Goal: Task Accomplishment & Management: Manage account settings

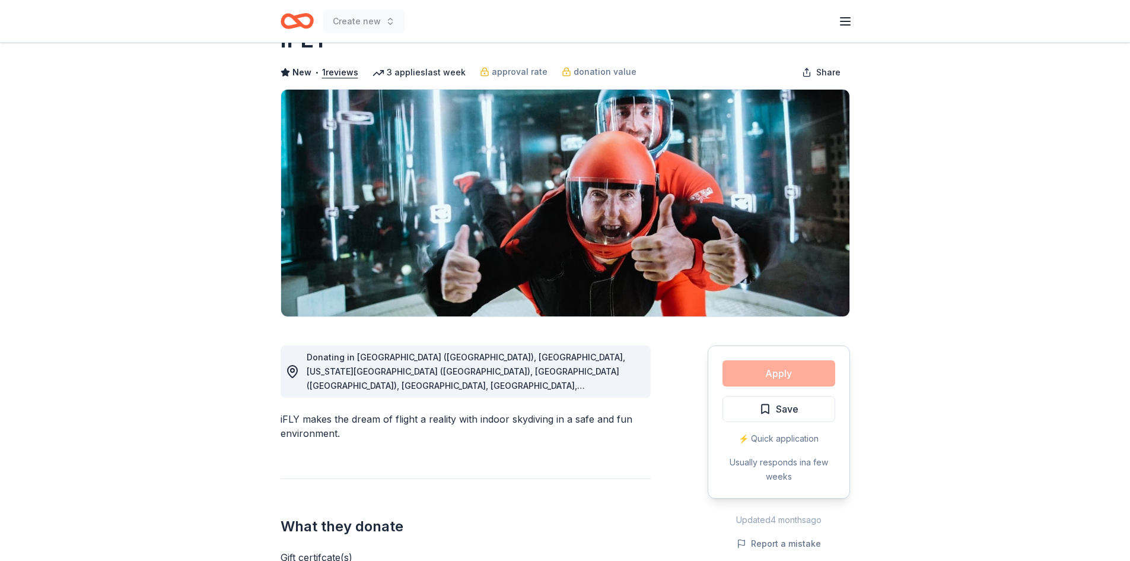
scroll to position [178, 0]
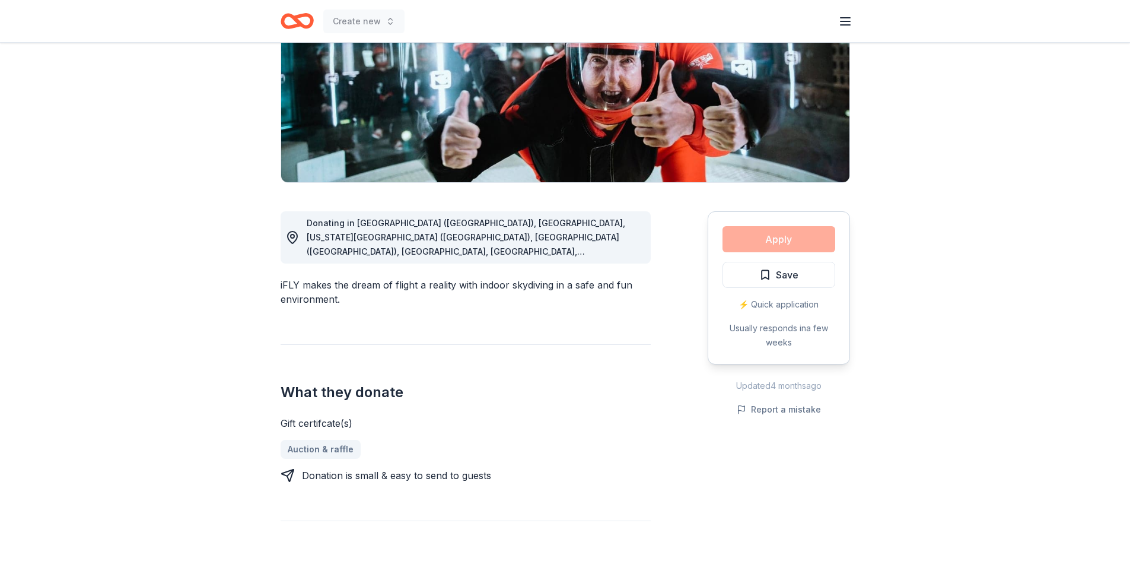
click at [750, 244] on div "Apply Save ⚡️ Quick application Usually responds in a few weeks" at bounding box center [779, 287] width 142 height 153
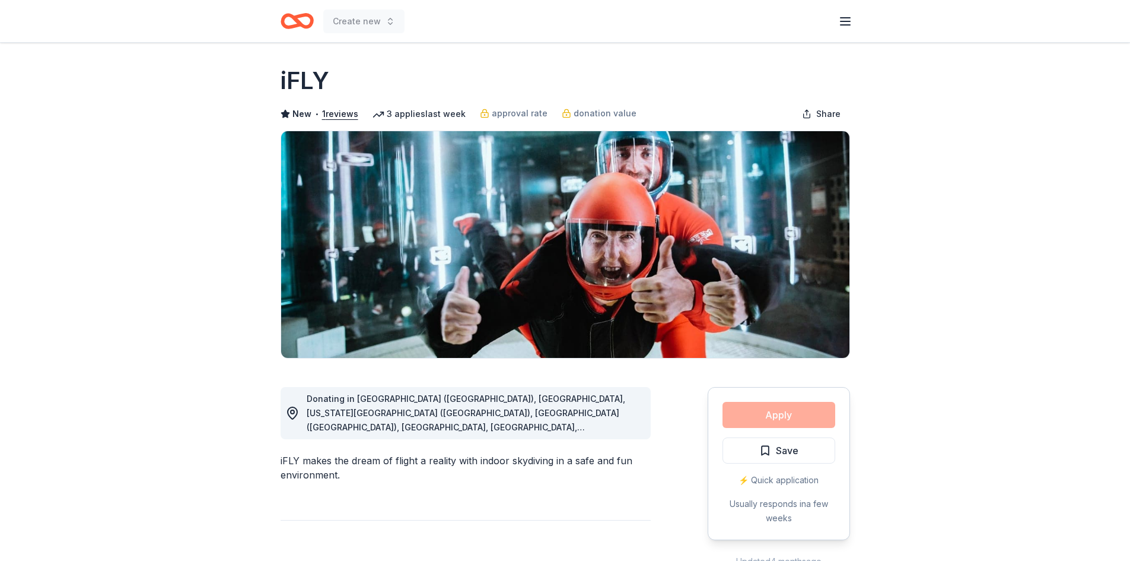
scroll to position [0, 0]
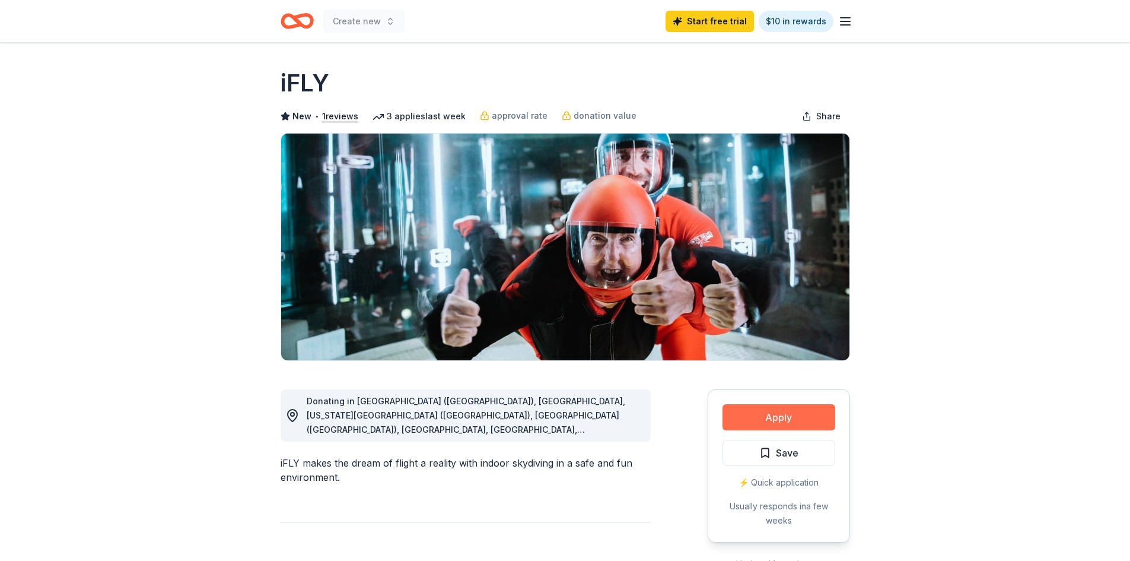
click at [806, 420] on button "Apply" at bounding box center [778, 417] width 113 height 26
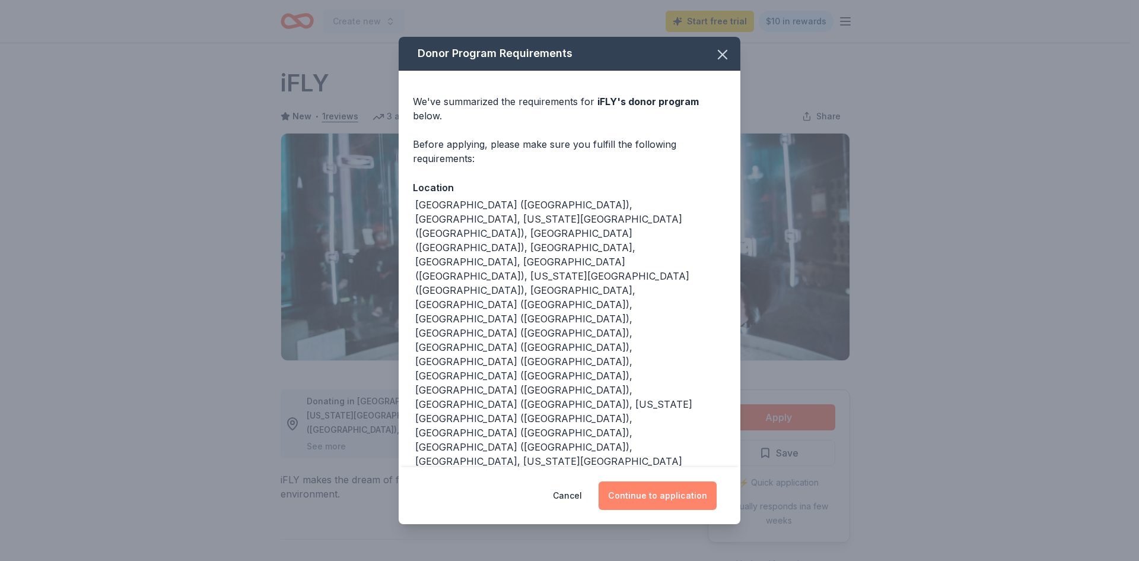
click at [661, 481] on button "Continue to application" at bounding box center [658, 495] width 118 height 28
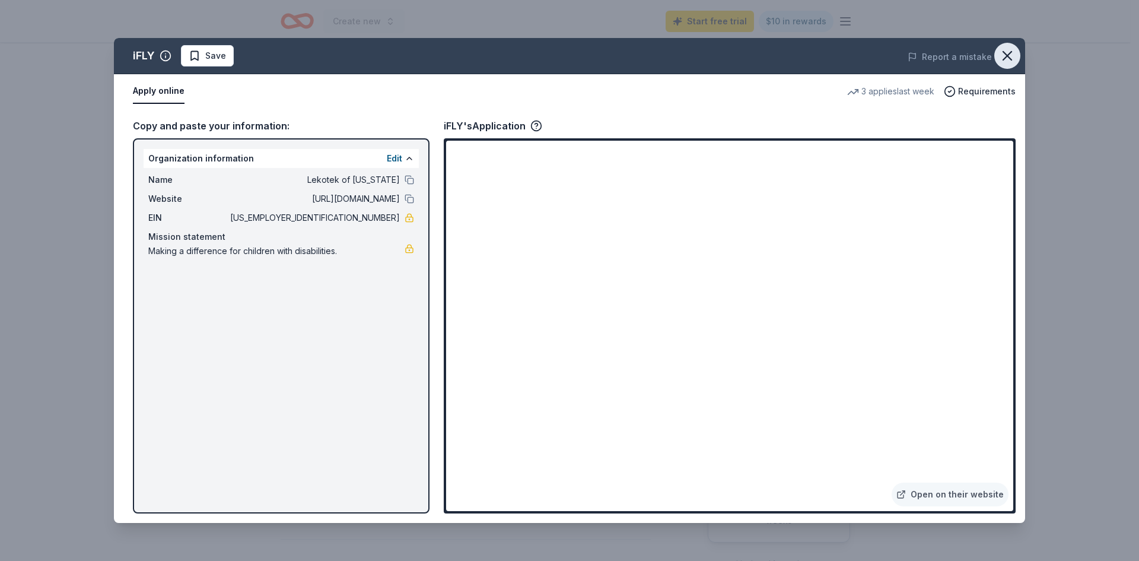
click at [1004, 53] on icon "button" at bounding box center [1007, 56] width 8 height 8
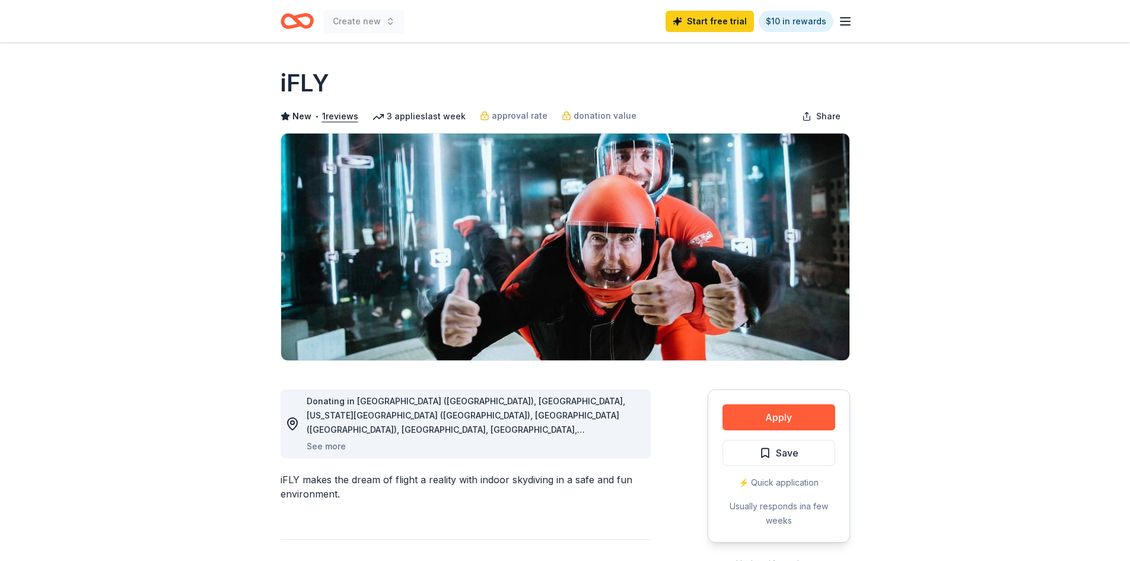
click at [856, 28] on div "Create new Start free trial $10 in rewards" at bounding box center [565, 21] width 607 height 42
click at [851, 21] on icon "button" at bounding box center [845, 21] width 14 height 14
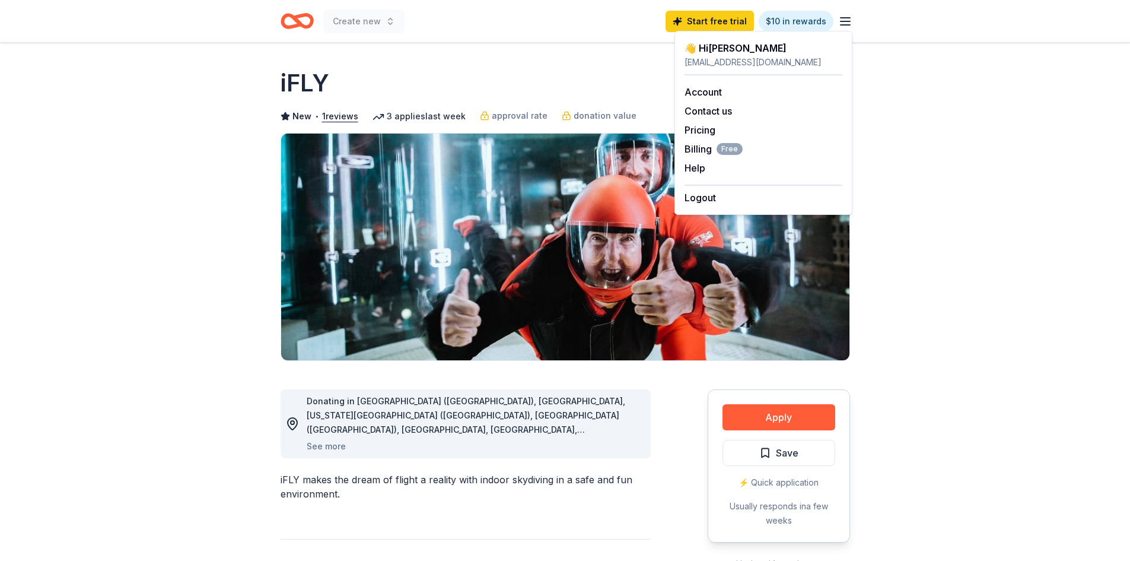
click at [769, 49] on div "👋 Hi Brittany" at bounding box center [764, 48] width 158 height 14
click at [701, 89] on link "Account" at bounding box center [703, 92] width 37 height 12
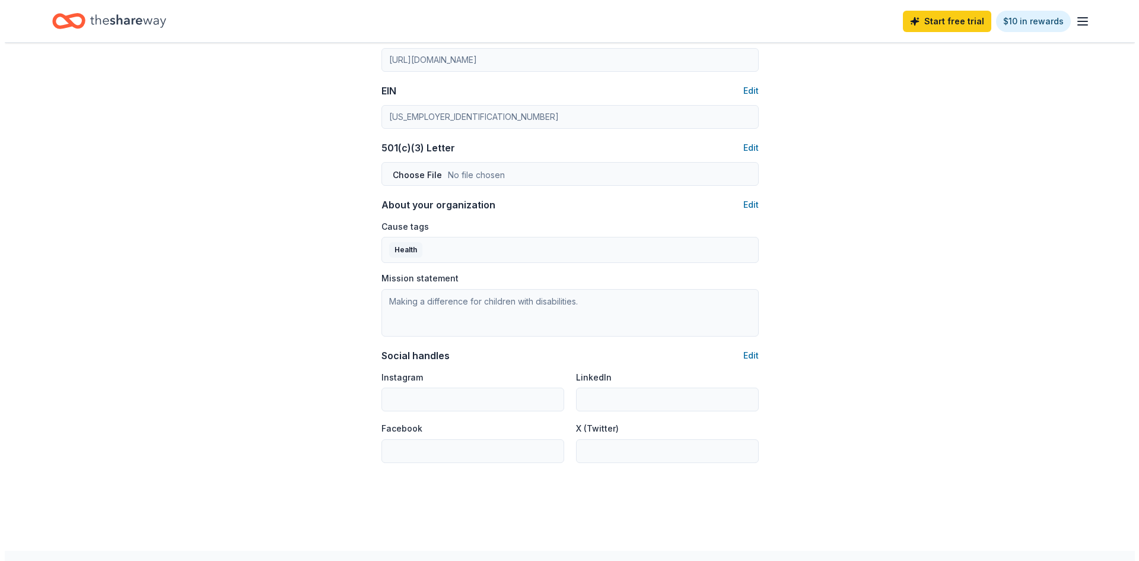
scroll to position [534, 0]
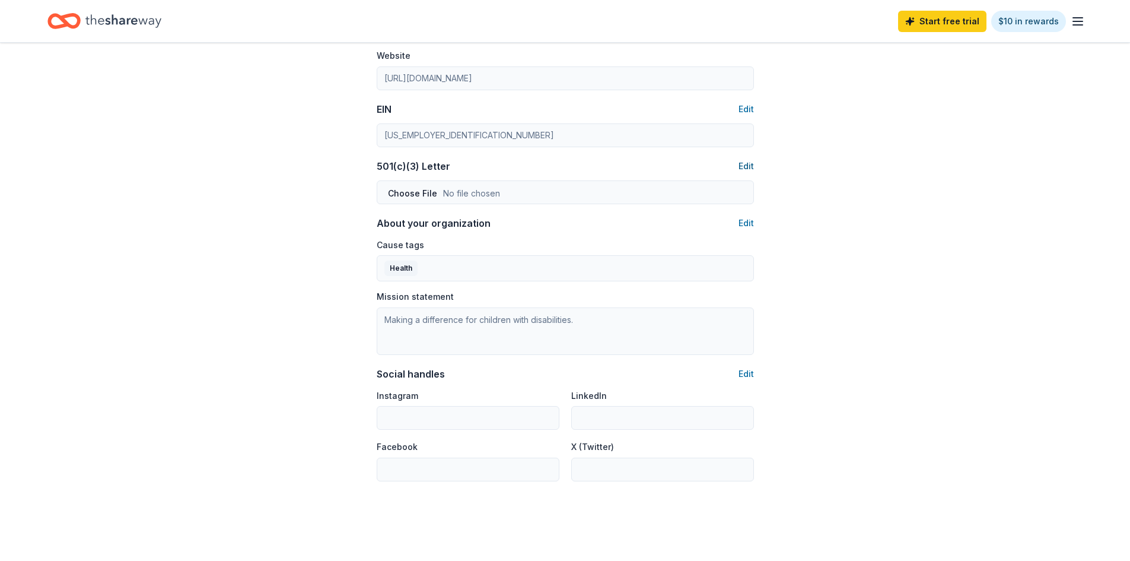
click at [748, 165] on button "Edit" at bounding box center [746, 166] width 15 height 14
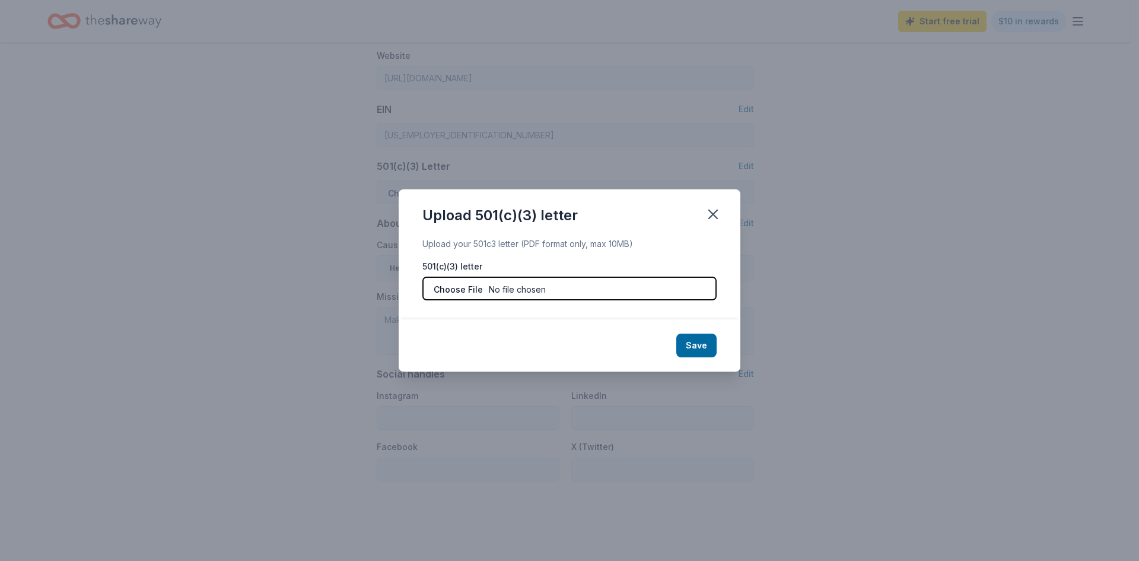
click at [499, 288] on input "file" at bounding box center [569, 288] width 294 height 24
type input "C:\fakepath\501(c)(3) (2).pdf"
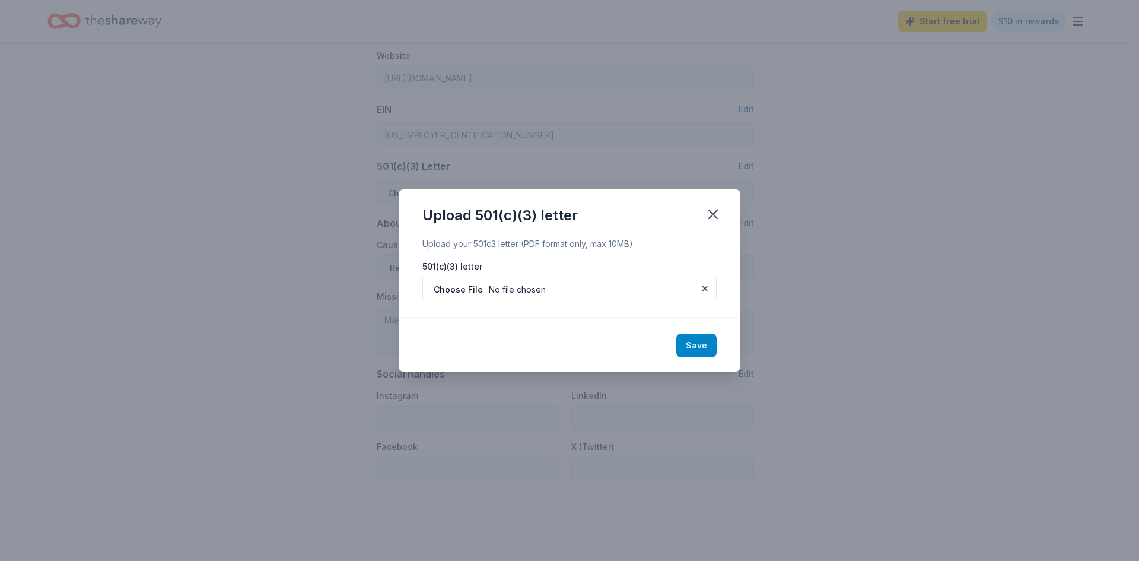
click at [693, 346] on button "Save" at bounding box center [696, 345] width 40 height 24
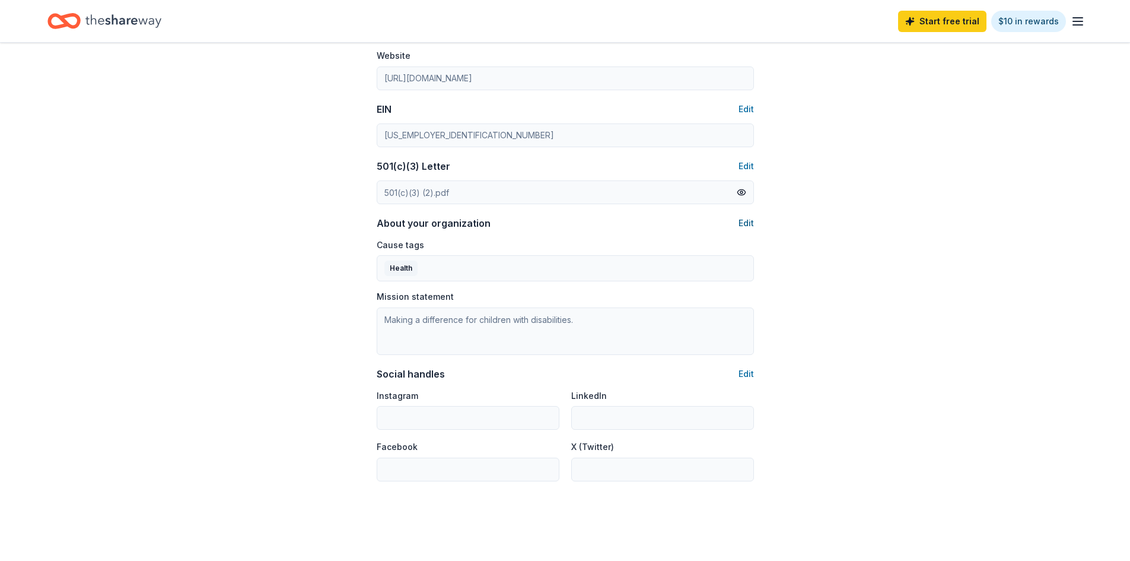
click at [743, 222] on button "Edit" at bounding box center [746, 223] width 15 height 14
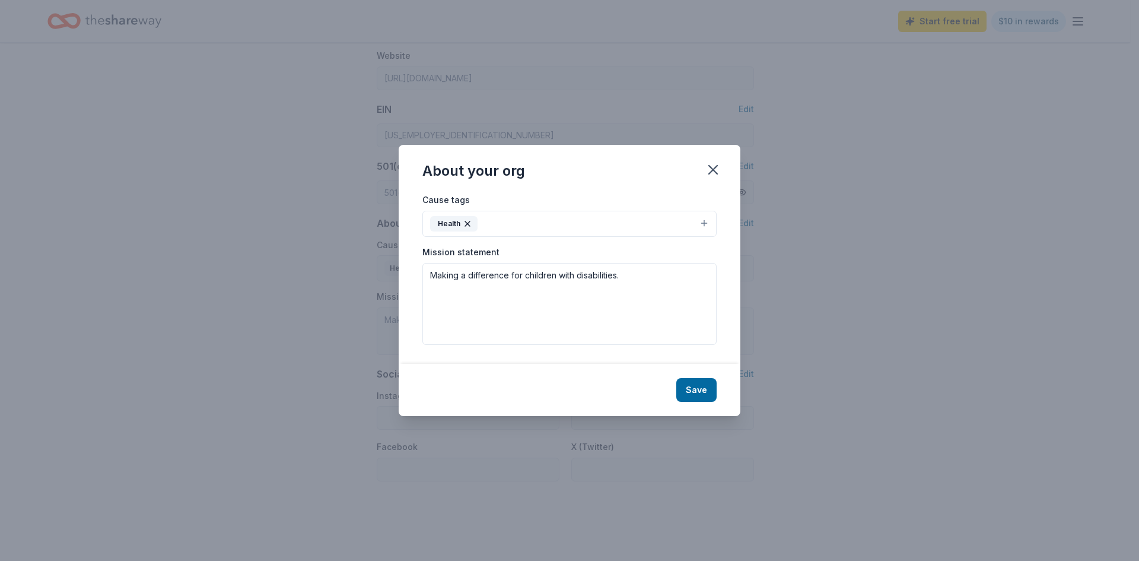
click at [520, 227] on button "Health" at bounding box center [569, 224] width 294 height 26
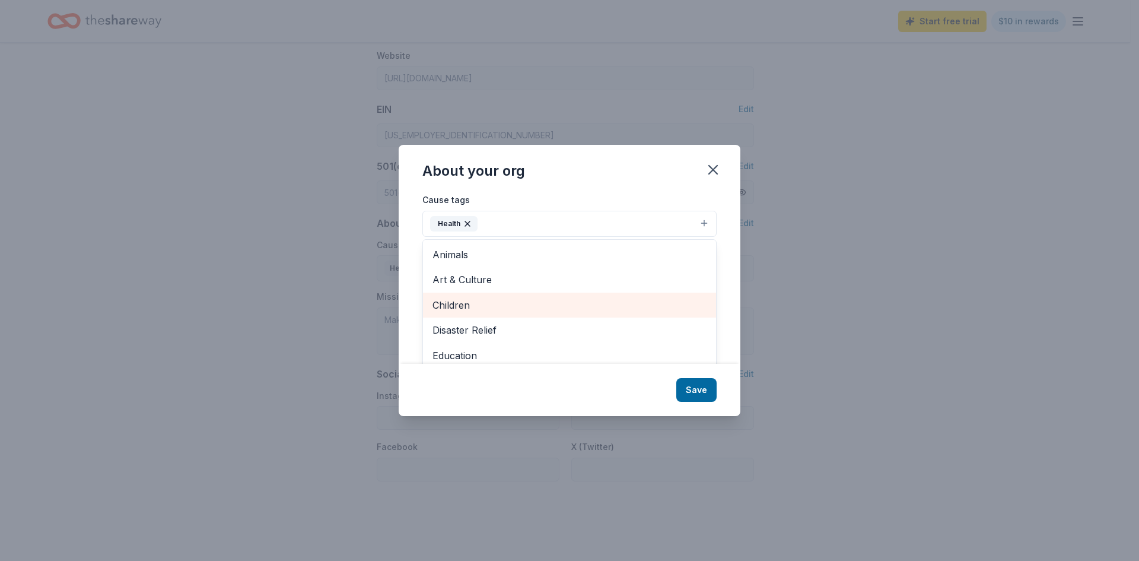
click at [509, 299] on span "Children" at bounding box center [569, 304] width 274 height 15
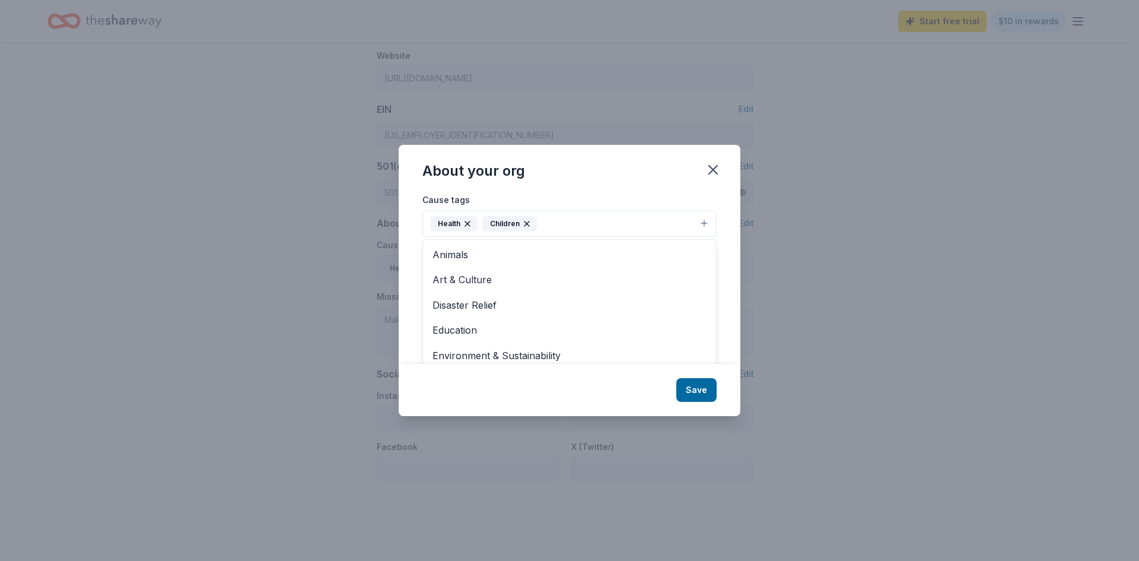
click at [560, 220] on button "Health Children" at bounding box center [569, 224] width 294 height 26
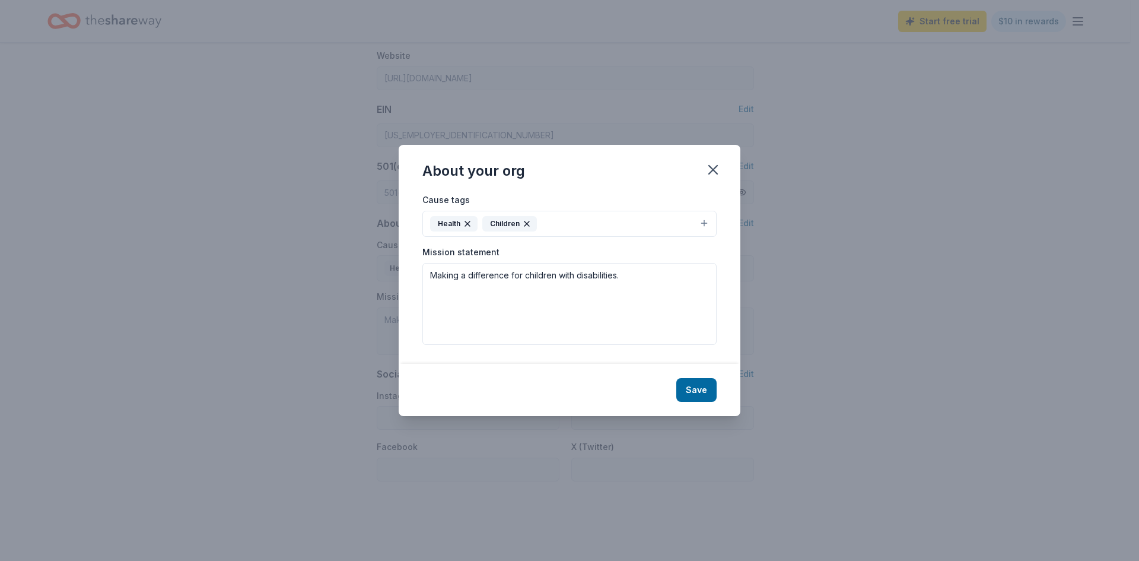
click at [702, 222] on button "Health Children" at bounding box center [569, 224] width 294 height 26
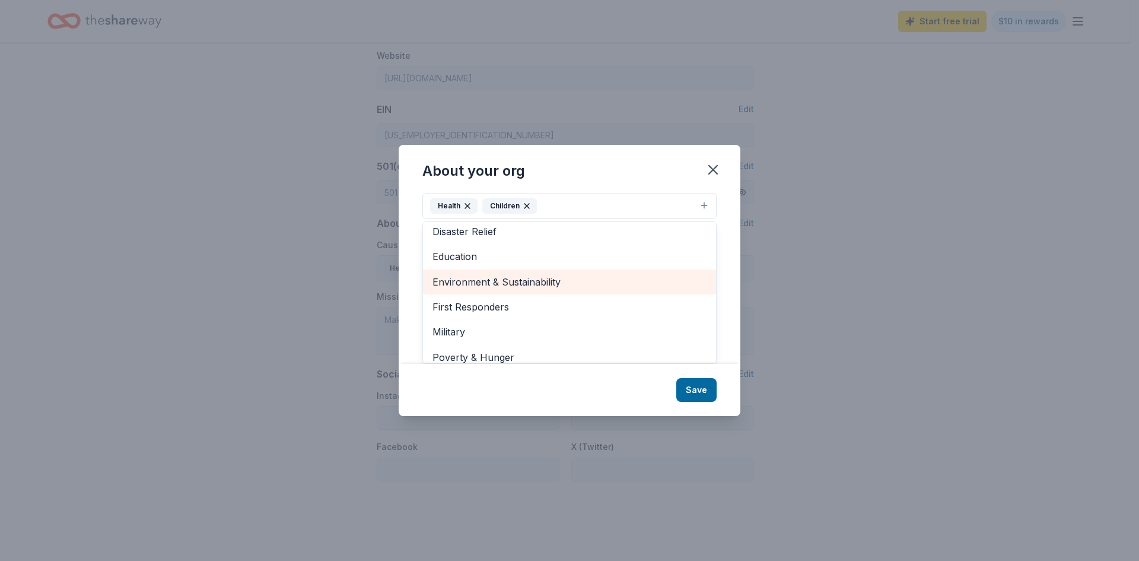
scroll to position [0, 0]
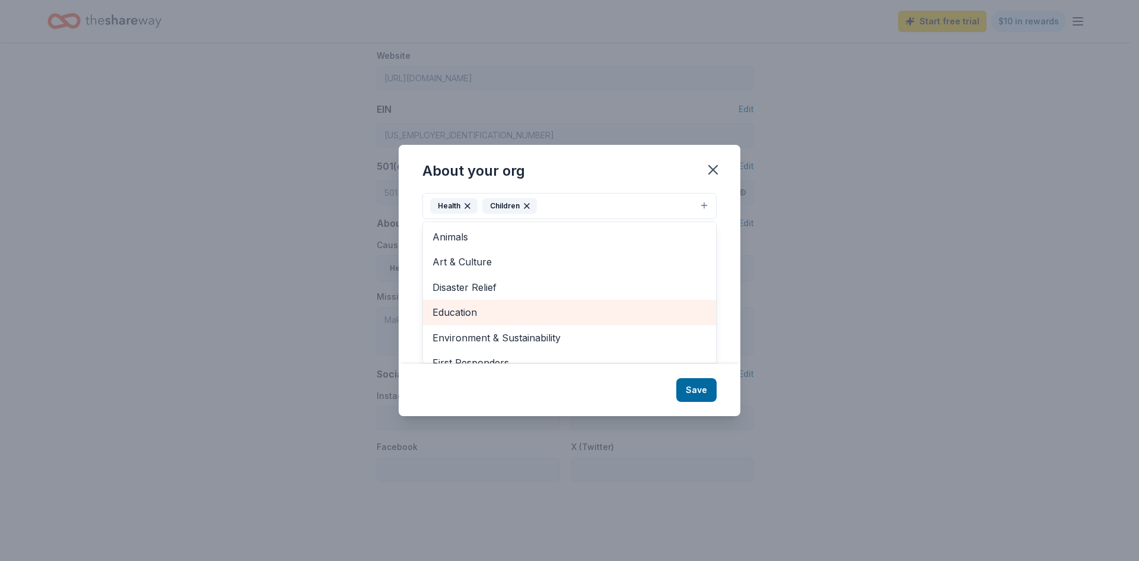
click at [558, 310] on span "Education" at bounding box center [569, 311] width 274 height 15
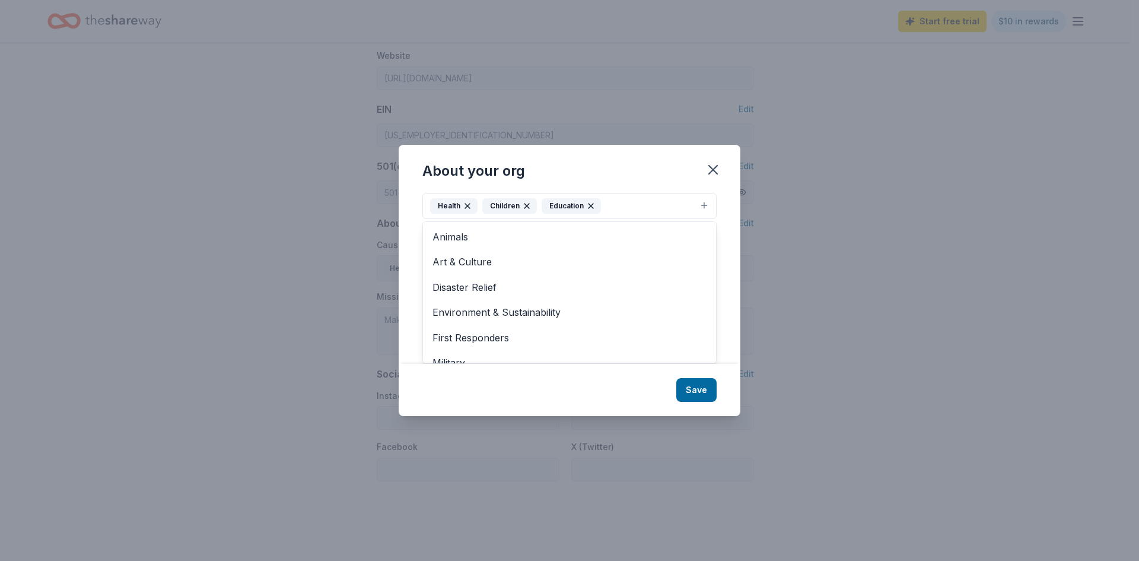
click at [702, 394] on div "About your org Cause tags Health Children Education Animals Art & Culture Disas…" at bounding box center [570, 280] width 342 height 270
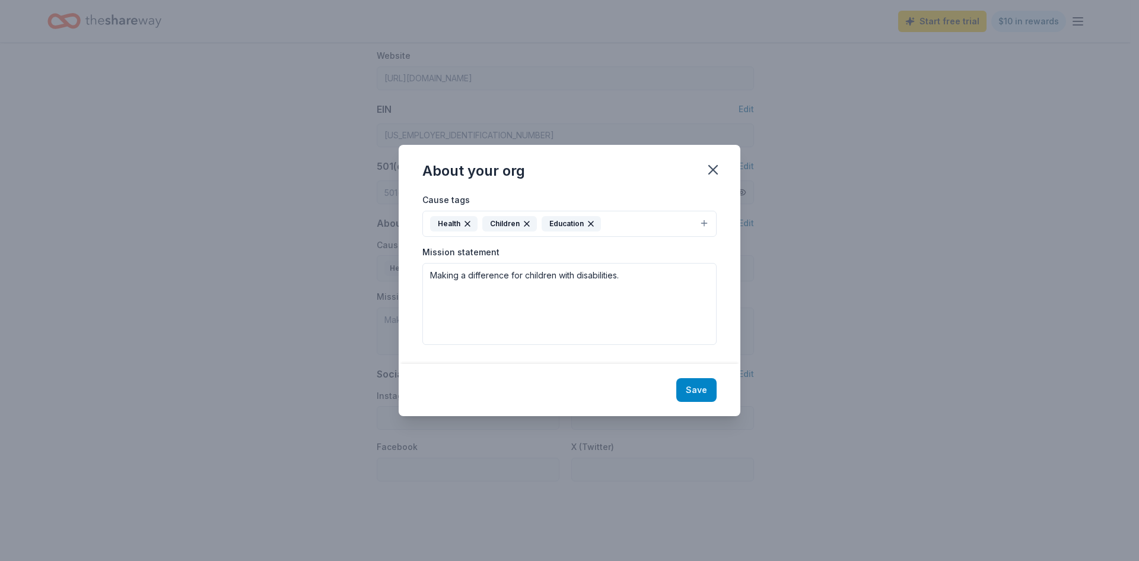
click at [701, 393] on button "Save" at bounding box center [696, 390] width 40 height 24
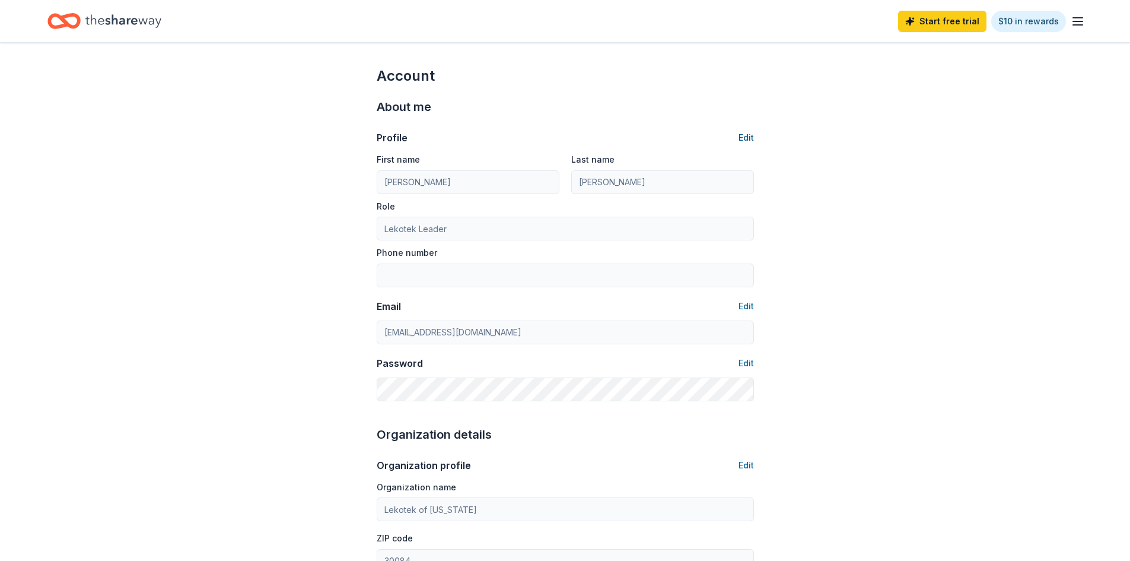
click at [749, 141] on button "Edit" at bounding box center [746, 137] width 15 height 14
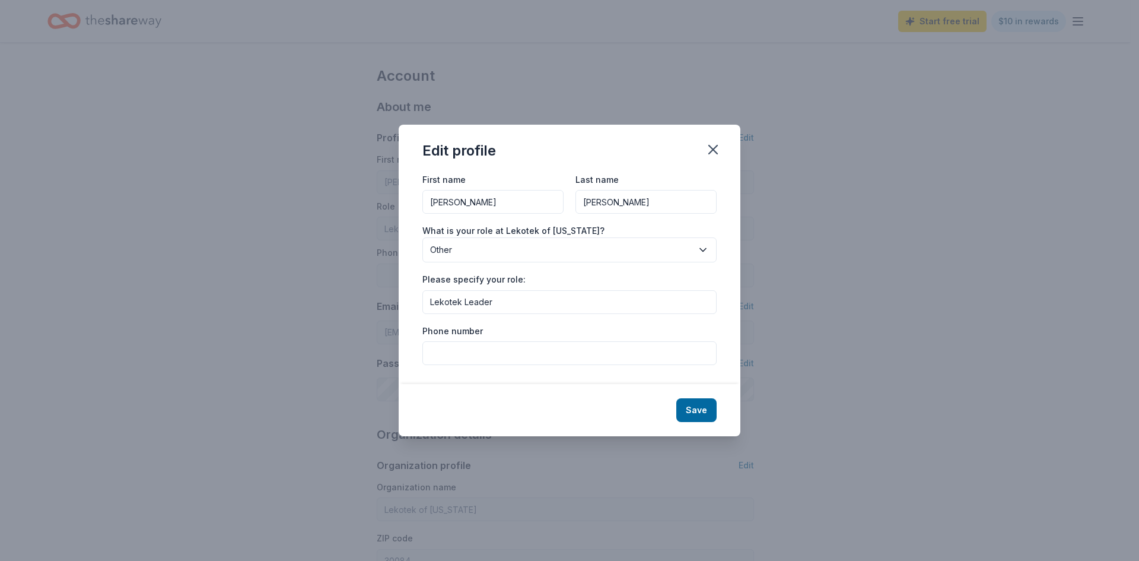
click at [536, 346] on input "Phone number" at bounding box center [569, 353] width 294 height 24
type input "4046333430"
click at [692, 405] on button "Save" at bounding box center [696, 410] width 40 height 24
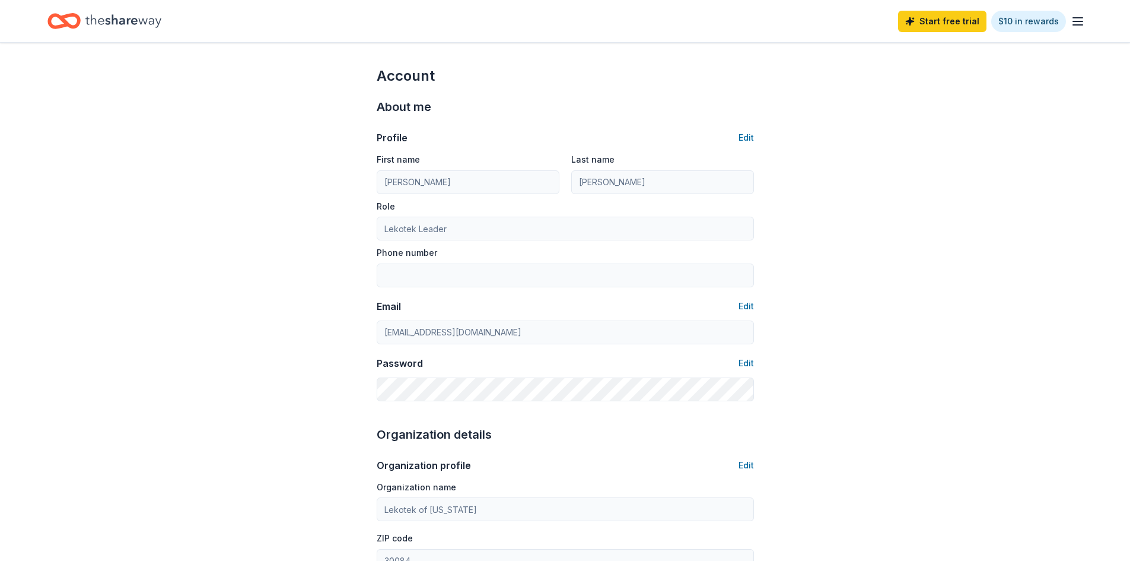
type input "4046333430"
click at [1077, 23] on icon "button" at bounding box center [1078, 21] width 14 height 14
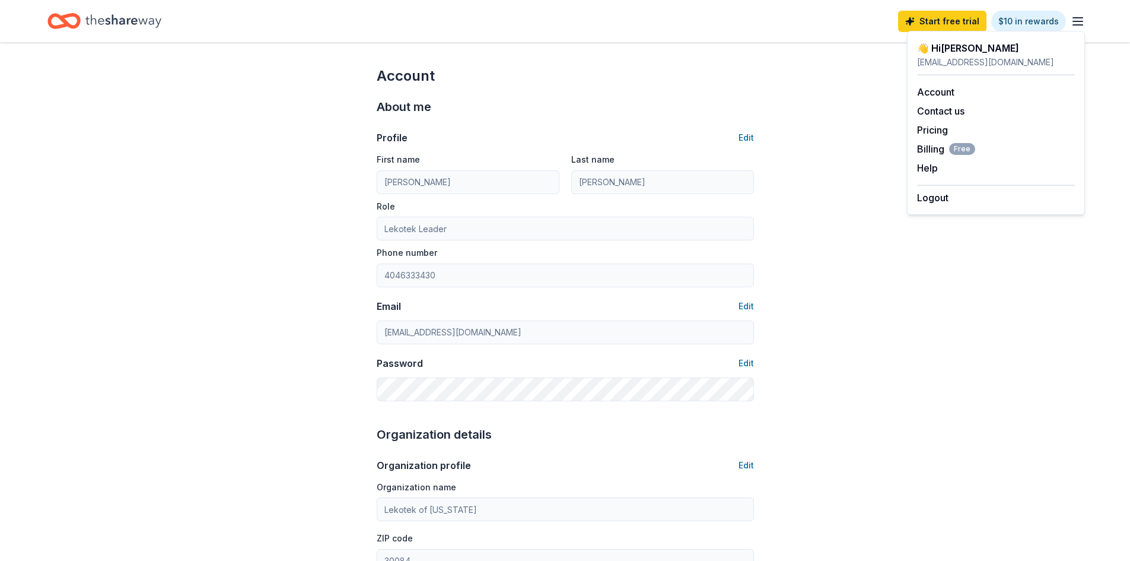
click at [109, 18] on icon "Home" at bounding box center [123, 21] width 76 height 24
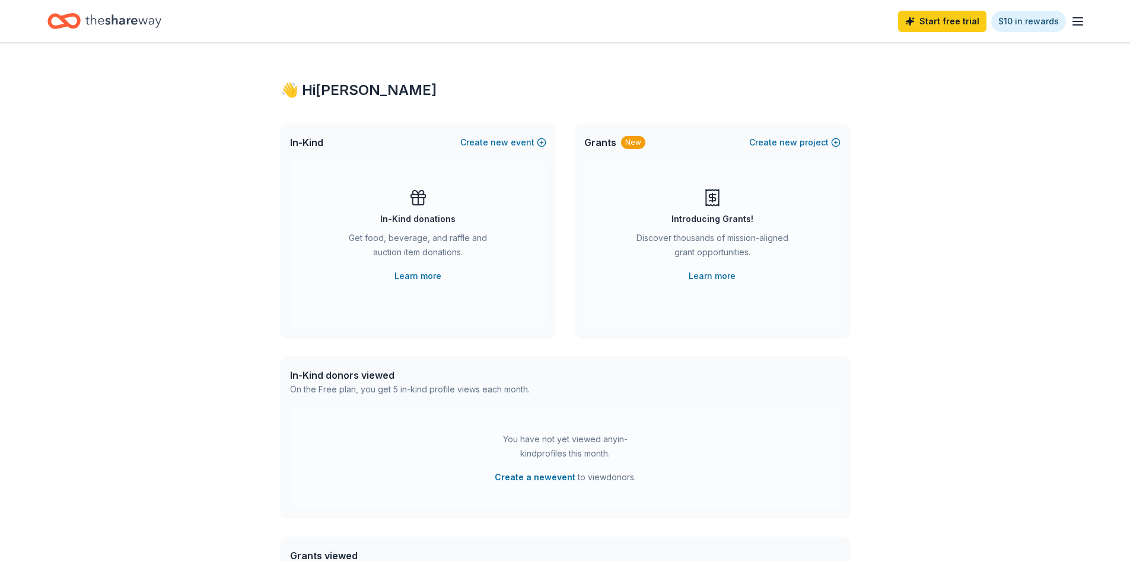
click at [428, 219] on div "In-Kind donations" at bounding box center [417, 219] width 75 height 14
click at [1080, 20] on icon "button" at bounding box center [1078, 21] width 14 height 14
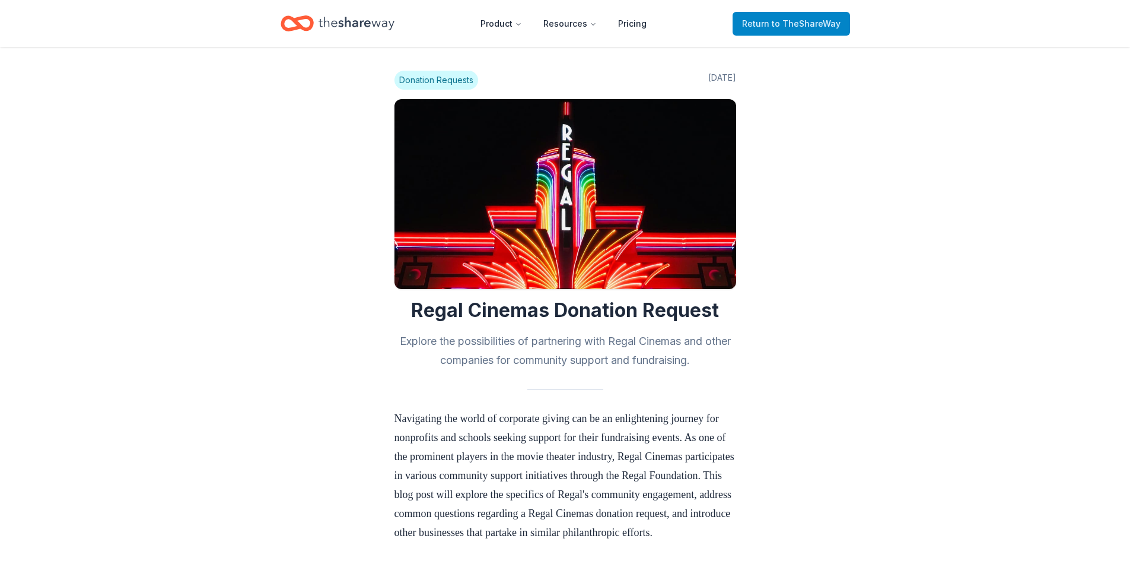
click at [831, 20] on span "to TheShareWay" at bounding box center [806, 23] width 69 height 10
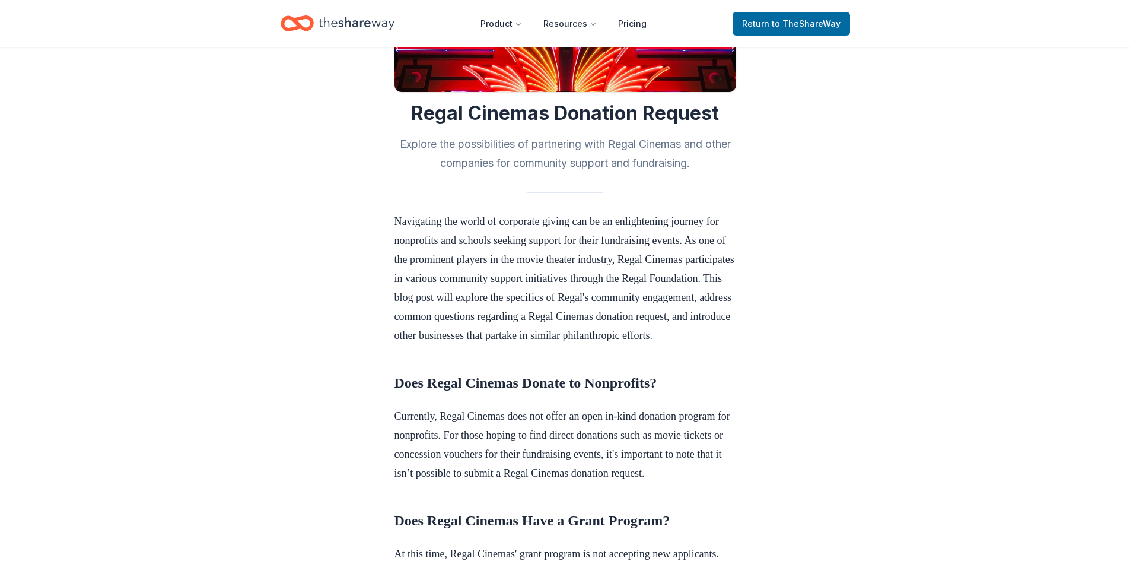
scroll to position [237, 0]
